Goal: Task Accomplishment & Management: Use online tool/utility

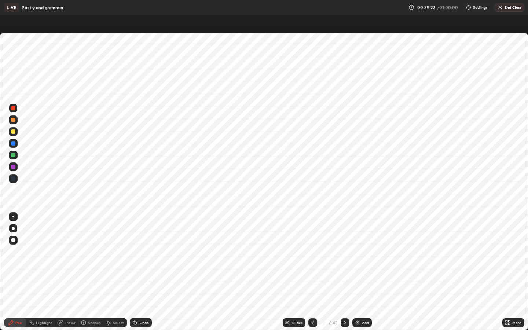
scroll to position [330, 528]
drag, startPoint x: 528, startPoint y: 312, endPoint x: 528, endPoint y: 307, distance: 4.4
click at [464, 326] on div "LIVE Poetry and grammer 00:39:23 / 01:00:00 Settings End Class Setting up your …" at bounding box center [264, 165] width 528 height 330
click at [342, 322] on icon at bounding box center [345, 323] width 6 height 6
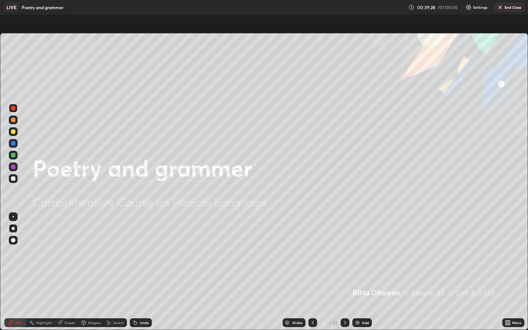
click at [342, 322] on icon at bounding box center [345, 323] width 6 height 6
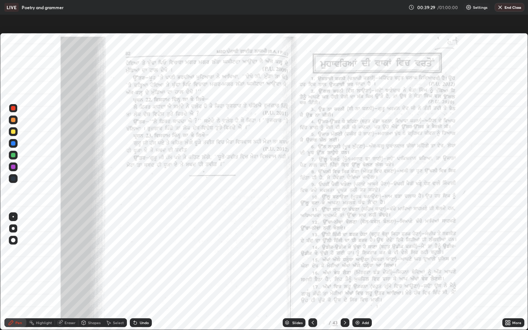
click at [342, 322] on icon at bounding box center [345, 323] width 6 height 6
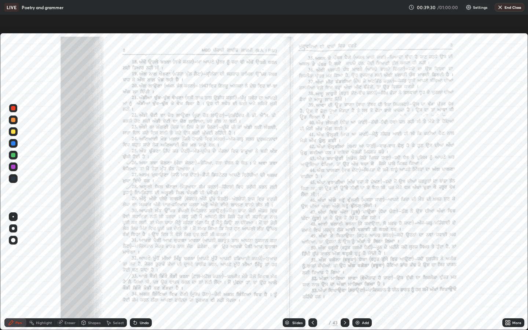
click at [342, 322] on icon at bounding box center [345, 323] width 6 height 6
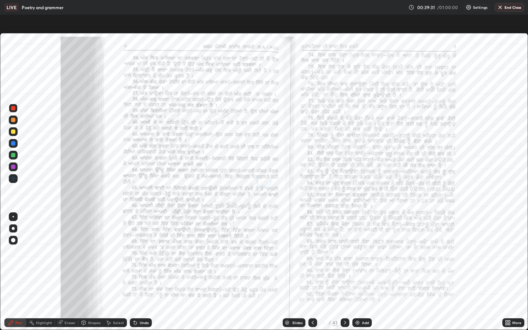
click at [342, 322] on icon at bounding box center [345, 323] width 6 height 6
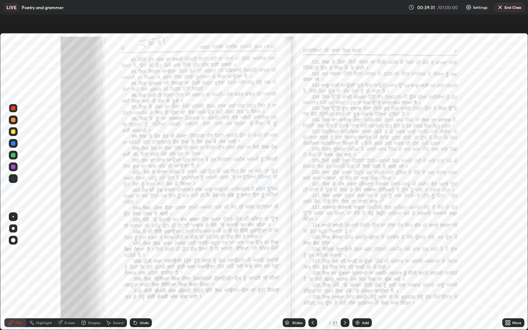
click at [342, 322] on icon at bounding box center [345, 323] width 6 height 6
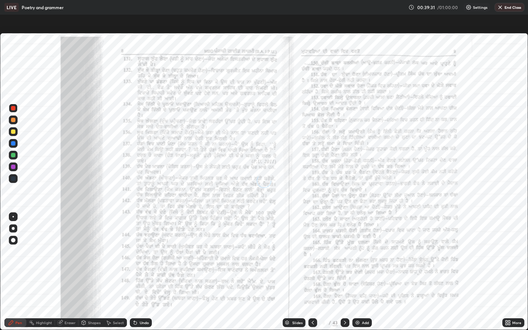
click at [342, 322] on icon at bounding box center [345, 323] width 6 height 6
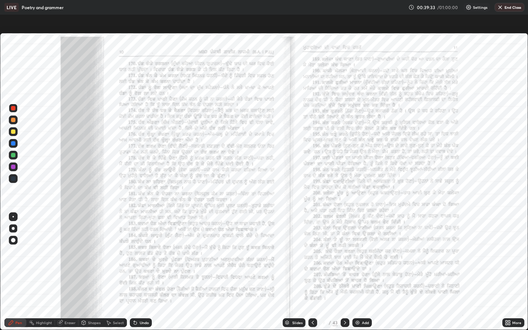
click at [345, 323] on icon at bounding box center [345, 323] width 2 height 4
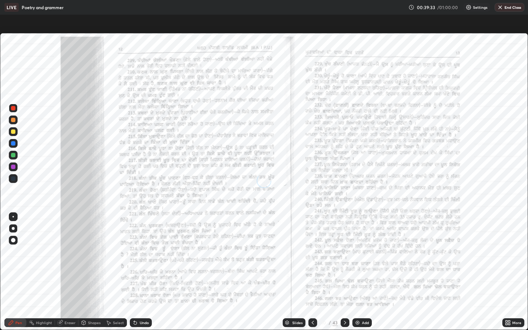
click at [345, 323] on icon at bounding box center [345, 323] width 2 height 4
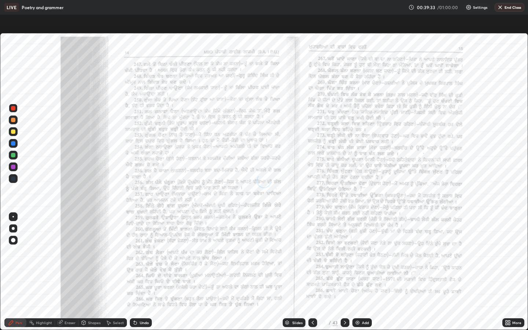
click at [345, 323] on icon at bounding box center [345, 323] width 2 height 4
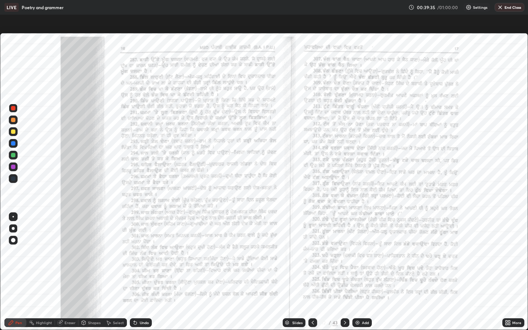
click at [345, 323] on icon at bounding box center [345, 323] width 2 height 4
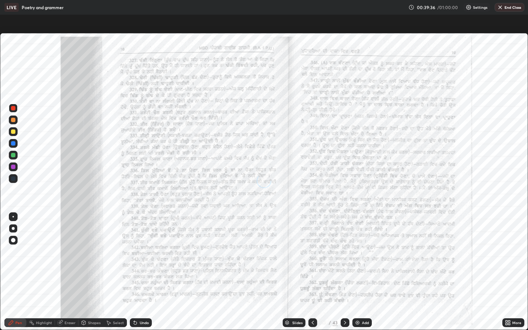
click at [345, 323] on icon at bounding box center [345, 323] width 2 height 4
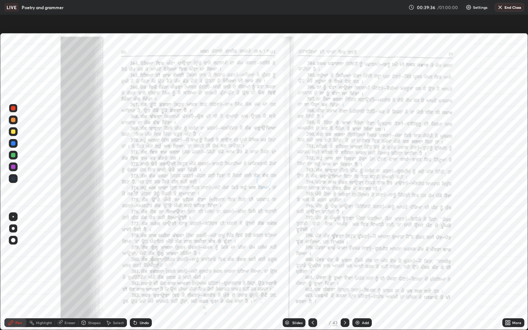
click at [345, 323] on icon at bounding box center [345, 323] width 2 height 4
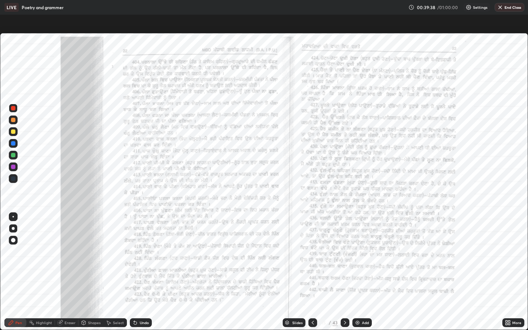
click at [345, 323] on icon at bounding box center [345, 323] width 2 height 4
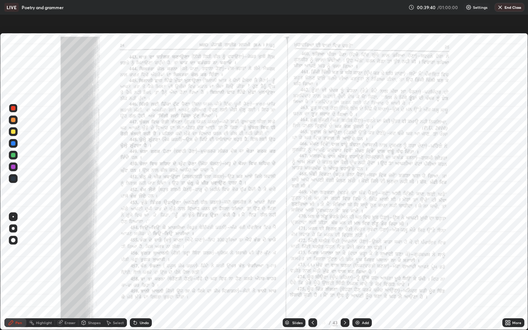
click at [345, 323] on icon at bounding box center [345, 323] width 2 height 4
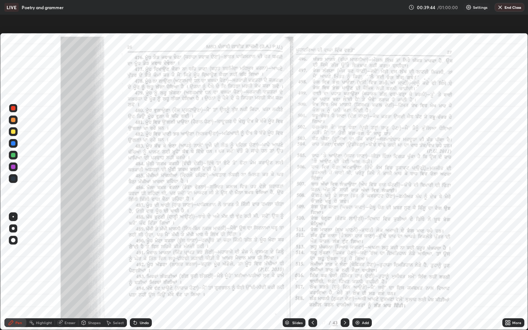
click at [345, 323] on icon at bounding box center [345, 323] width 2 height 4
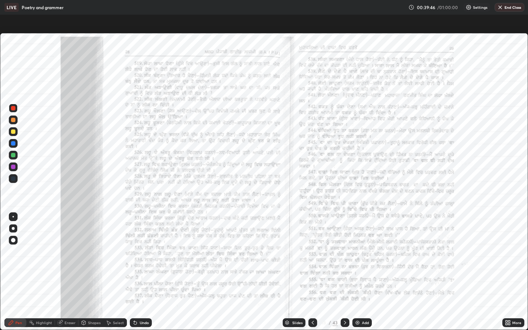
click at [345, 323] on icon at bounding box center [345, 323] width 2 height 4
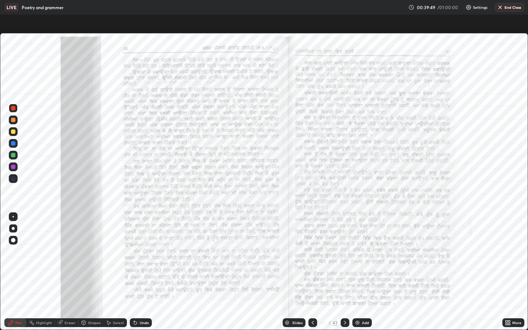
click at [345, 323] on icon at bounding box center [345, 323] width 2 height 4
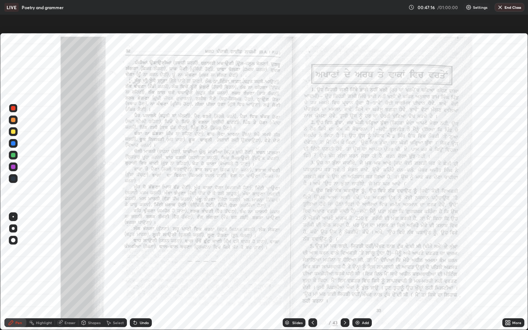
click at [528, 256] on div "Erase all LIVE Poetry and grammer 00:47:16 / 01:00:00 Settings End Class Settin…" at bounding box center [264, 165] width 528 height 330
drag, startPoint x: 334, startPoint y: 26, endPoint x: 332, endPoint y: 32, distance: 5.6
click at [333, 30] on div "Setting up your live class" at bounding box center [264, 165] width 528 height 330
click at [507, 6] on button "End Class" at bounding box center [510, 7] width 29 height 9
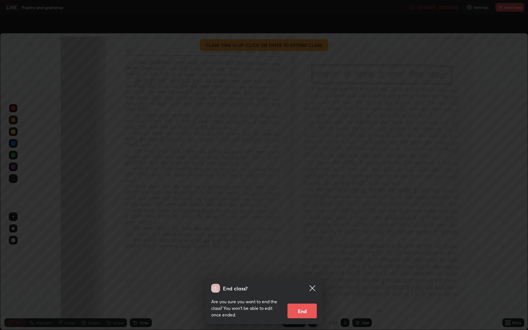
click at [300, 310] on button "End" at bounding box center [302, 311] width 29 height 15
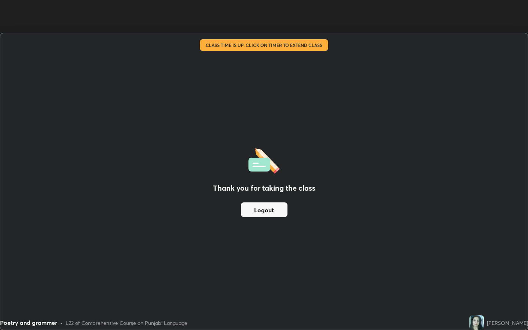
click at [272, 212] on button "Logout" at bounding box center [264, 210] width 47 height 15
click at [268, 209] on button "Logout" at bounding box center [264, 210] width 47 height 15
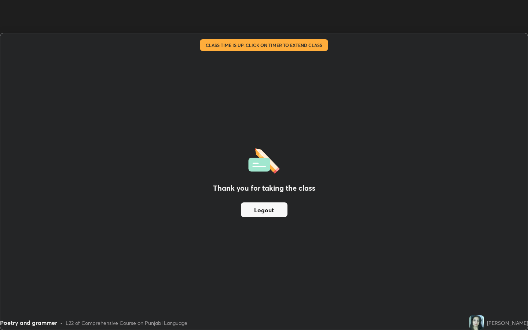
click at [268, 209] on button "Logout" at bounding box center [264, 210] width 47 height 15
click at [203, 166] on div "Thank you for taking the class Logout" at bounding box center [264, 181] width 528 height 296
click at [261, 211] on button "Logout" at bounding box center [264, 210] width 47 height 15
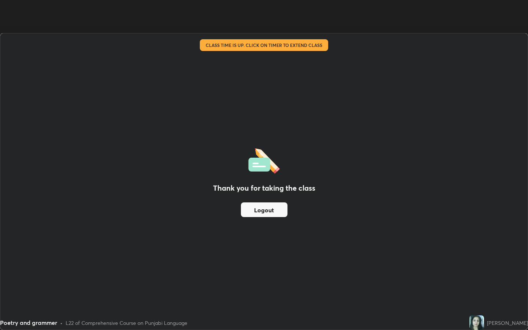
click at [261, 211] on button "Logout" at bounding box center [264, 210] width 47 height 15
click at [297, 47] on div "Thank you for taking the class Logout" at bounding box center [264, 181] width 528 height 296
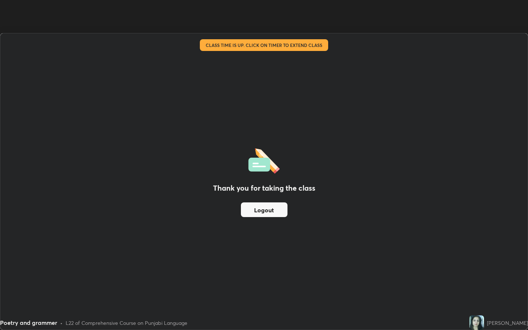
click at [297, 47] on div "Thank you for taking the class Logout" at bounding box center [264, 181] width 528 height 296
click at [483, 325] on img at bounding box center [477, 323] width 15 height 15
click at [484, 320] on img at bounding box center [477, 323] width 15 height 15
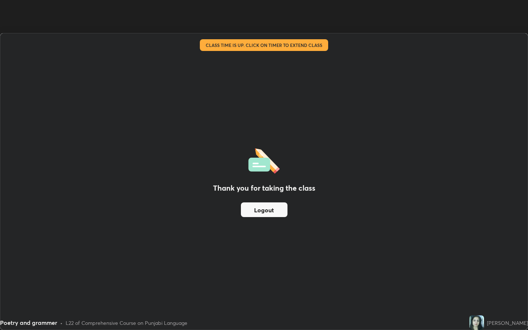
click at [484, 320] on img at bounding box center [477, 323] width 15 height 15
click at [30, 317] on div "Poetry and grammer • L22 of Comprehensive Course on Punjabi Language" at bounding box center [233, 323] width 467 height 15
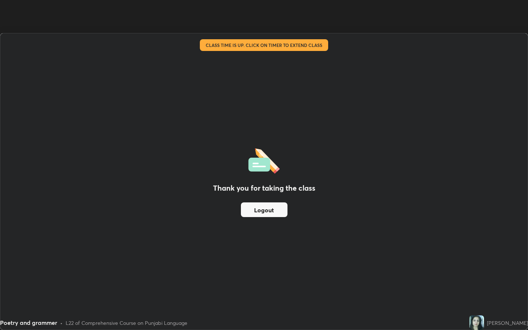
click at [22, 325] on div "Poetry and grammer" at bounding box center [28, 322] width 57 height 9
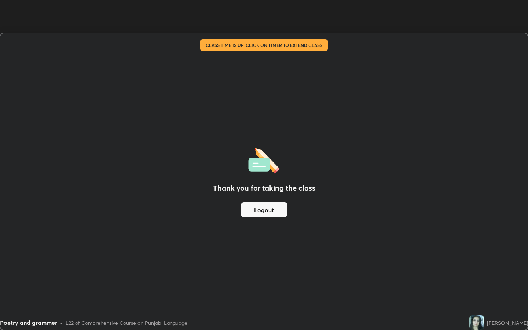
click at [22, 325] on div "Poetry and grammer" at bounding box center [28, 322] width 57 height 9
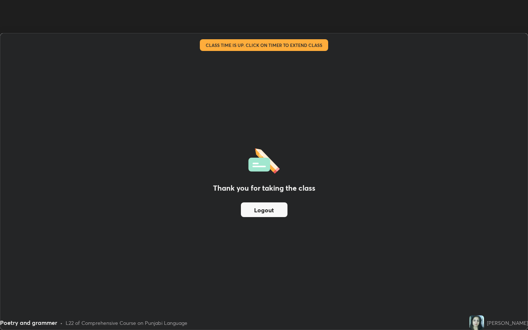
click at [22, 325] on div "Poetry and grammer" at bounding box center [28, 322] width 57 height 9
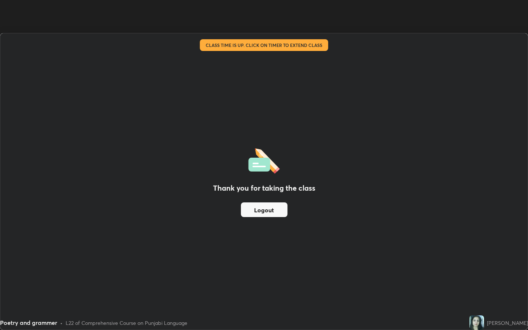
click at [22, 325] on div "Poetry and grammer" at bounding box center [28, 322] width 57 height 9
click at [30, 323] on div "Poetry and grammer" at bounding box center [28, 322] width 57 height 9
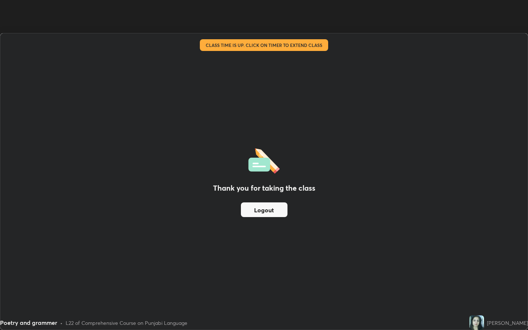
click at [30, 323] on div "Poetry and grammer" at bounding box center [28, 322] width 57 height 9
click at [253, 208] on button "Logout" at bounding box center [264, 210] width 47 height 15
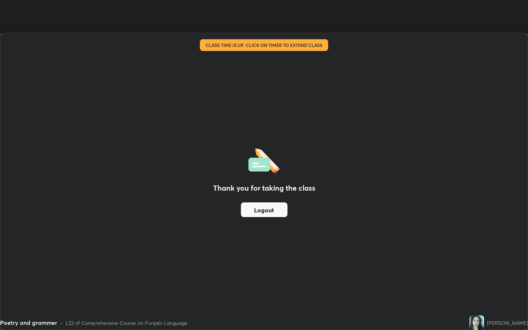
click at [253, 208] on button "Logout" at bounding box center [264, 210] width 47 height 15
click at [261, 208] on button "Logout" at bounding box center [264, 210] width 47 height 15
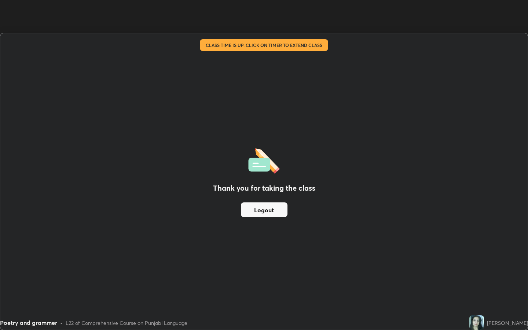
click at [261, 208] on button "Logout" at bounding box center [264, 210] width 47 height 15
click at [266, 203] on button "Logout" at bounding box center [264, 210] width 47 height 15
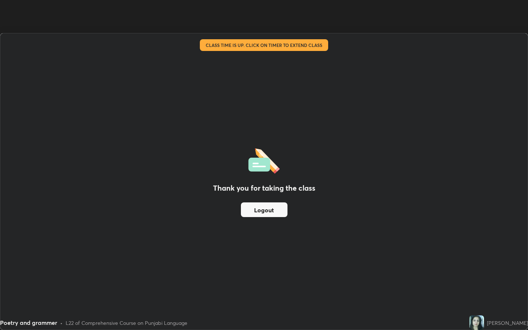
click at [267, 206] on button "Logout" at bounding box center [264, 210] width 47 height 15
click at [498, 323] on div "[PERSON_NAME]" at bounding box center [507, 323] width 41 height 8
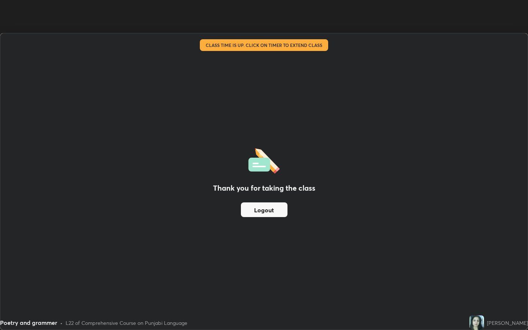
click at [484, 321] on img at bounding box center [477, 323] width 15 height 15
click at [262, 134] on div "Thank you for taking the class Logout" at bounding box center [264, 181] width 528 height 296
